Goal: Information Seeking & Learning: Understand process/instructions

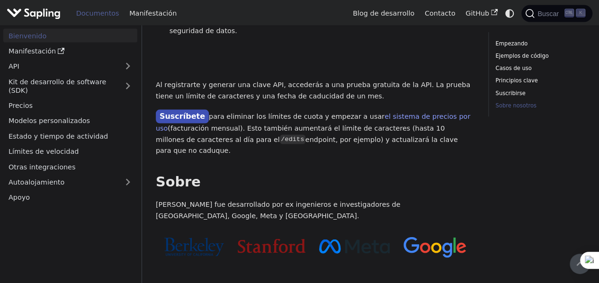
scroll to position [966, 0]
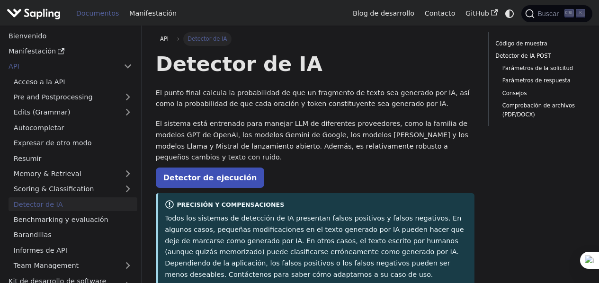
click at [193, 173] on font "Detector de ejecución" at bounding box center [210, 177] width 94 height 9
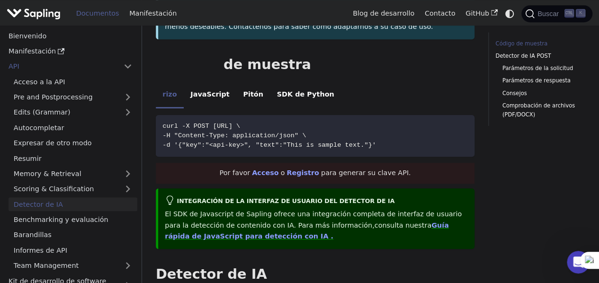
scroll to position [248, 0]
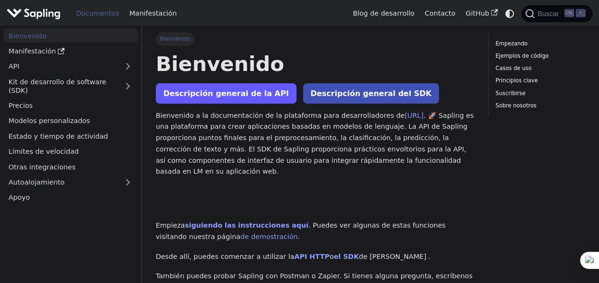
click at [216, 95] on font "Descripción general de la API" at bounding box center [225, 93] width 125 height 9
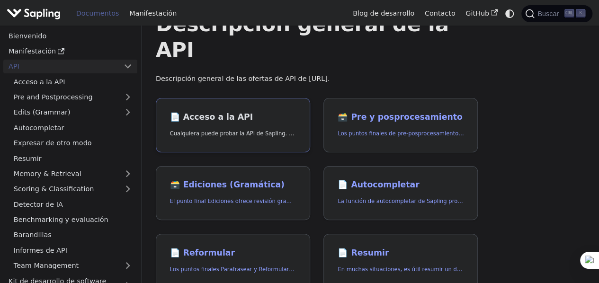
click at [222, 130] on font "Cualquiera puede probar la API de Sapling. Para empezar a usarla, simplemente:" at bounding box center [280, 133] width 221 height 7
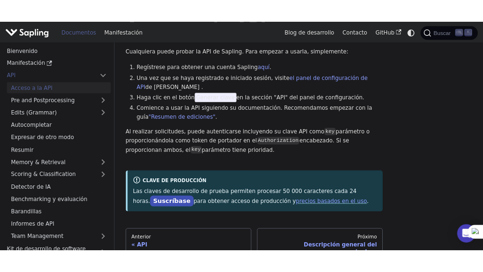
scroll to position [56, 0]
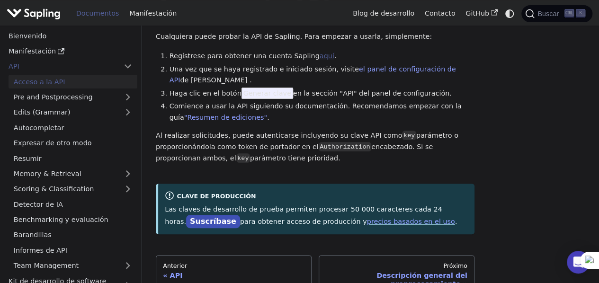
click at [319, 57] on font "aquí" at bounding box center [326, 56] width 15 height 8
click at [407, 71] on font "el panel de configuración de API" at bounding box center [312, 74] width 286 height 19
